Goal: Task Accomplishment & Management: Manage account settings

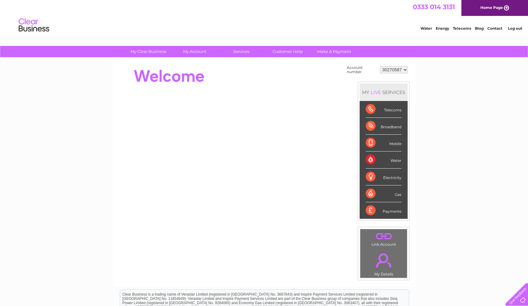
click at [398, 162] on div "Water" at bounding box center [384, 159] width 36 height 17
select select "30297444"
click at [393, 162] on div "Water" at bounding box center [384, 159] width 36 height 17
click at [372, 162] on div "Water" at bounding box center [384, 159] width 36 height 17
select select "30270587"
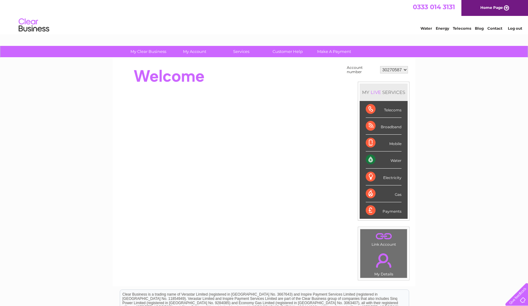
click at [387, 168] on div "Electricity" at bounding box center [384, 176] width 36 height 17
click at [390, 159] on div "Water" at bounding box center [384, 159] width 36 height 17
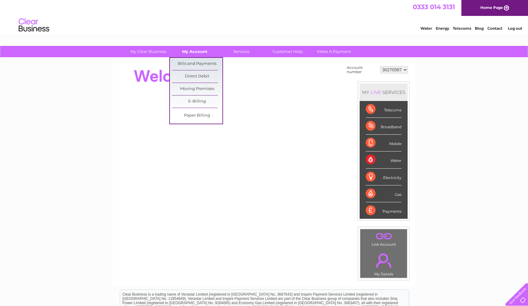
click at [197, 56] on link "My Account" at bounding box center [195, 51] width 50 height 11
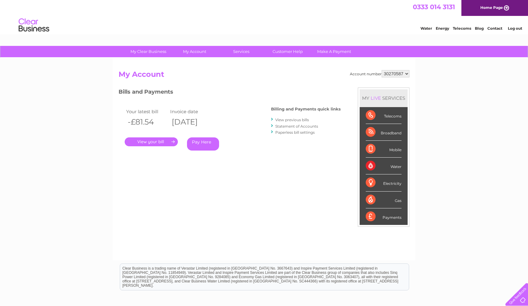
click at [203, 64] on div "Account number 30270587 30297444 My Account MY LIVE SERVICES Telecoms Broadband…" at bounding box center [264, 159] width 303 height 202
select select "30297444"
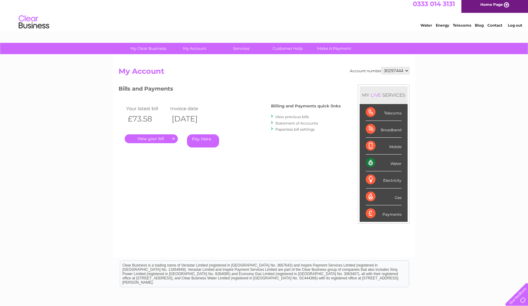
scroll to position [6, 0]
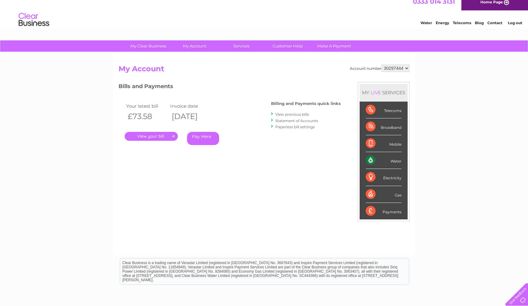
click at [164, 137] on link "." at bounding box center [151, 136] width 53 height 9
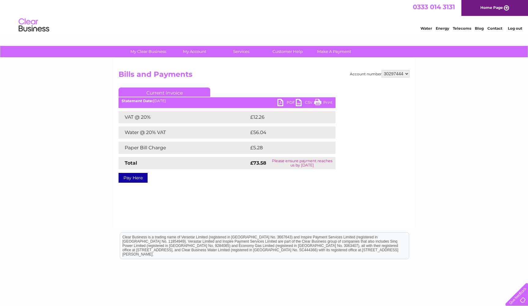
click at [292, 103] on link "PDF" at bounding box center [287, 103] width 18 height 9
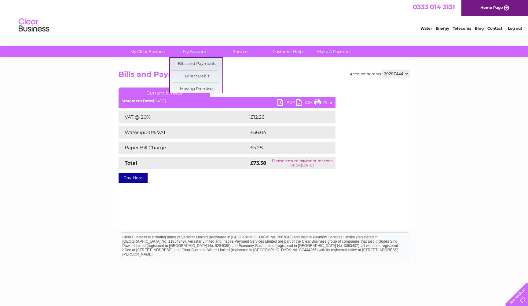
drag, startPoint x: 260, startPoint y: 80, endPoint x: 257, endPoint y: 80, distance: 3.4
click at [259, 80] on h2 "Bills and Payments" at bounding box center [264, 76] width 291 height 12
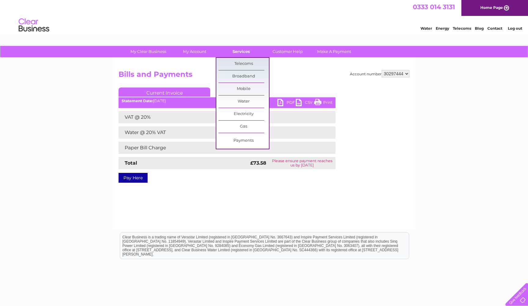
click at [236, 54] on link "Services" at bounding box center [241, 51] width 50 height 11
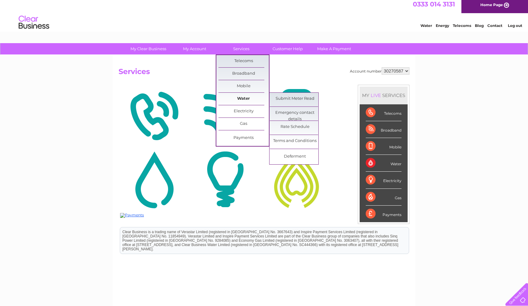
scroll to position [6, 0]
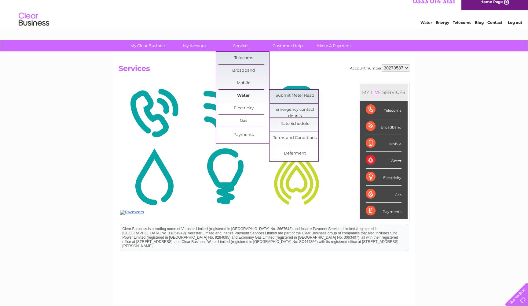
click at [244, 102] on li "Water Submit Meter Read Emergency contact details Rate Schedule Terms and Condi…" at bounding box center [242, 96] width 46 height 13
click at [244, 98] on link "Water" at bounding box center [244, 95] width 50 height 12
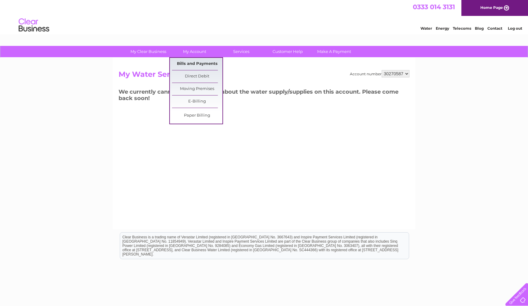
click at [194, 65] on link "Bills and Payments" at bounding box center [197, 64] width 50 height 12
